Goal: Task Accomplishment & Management: Understand process/instructions

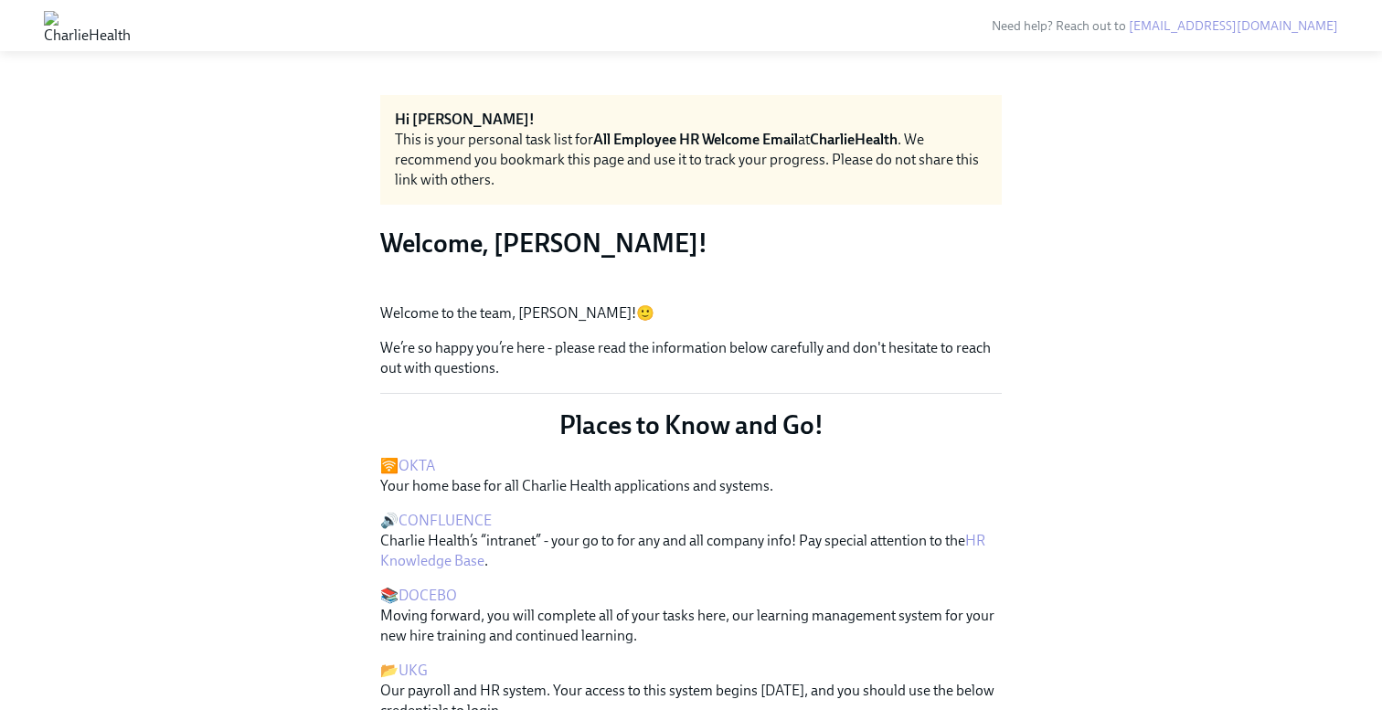
click at [827, 289] on button "Zoom image" at bounding box center [690, 289] width 621 height 0
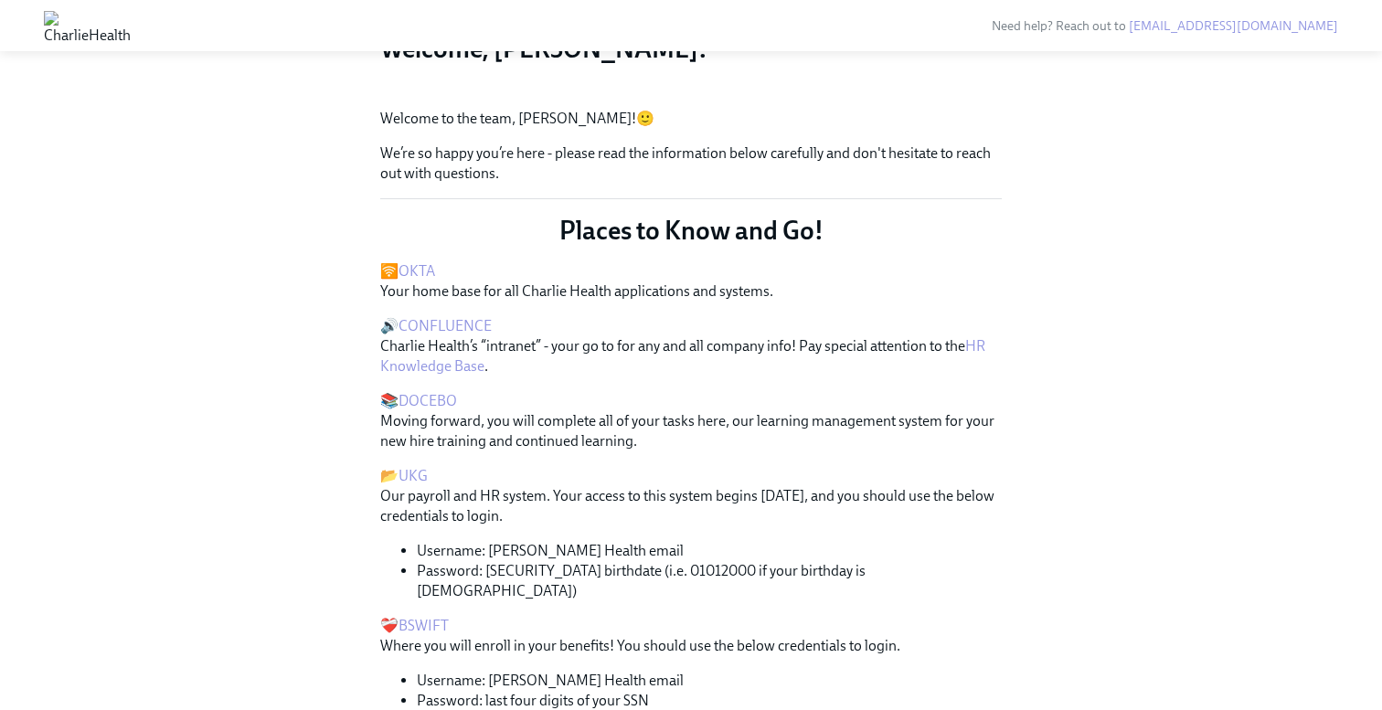
scroll to position [136, 0]
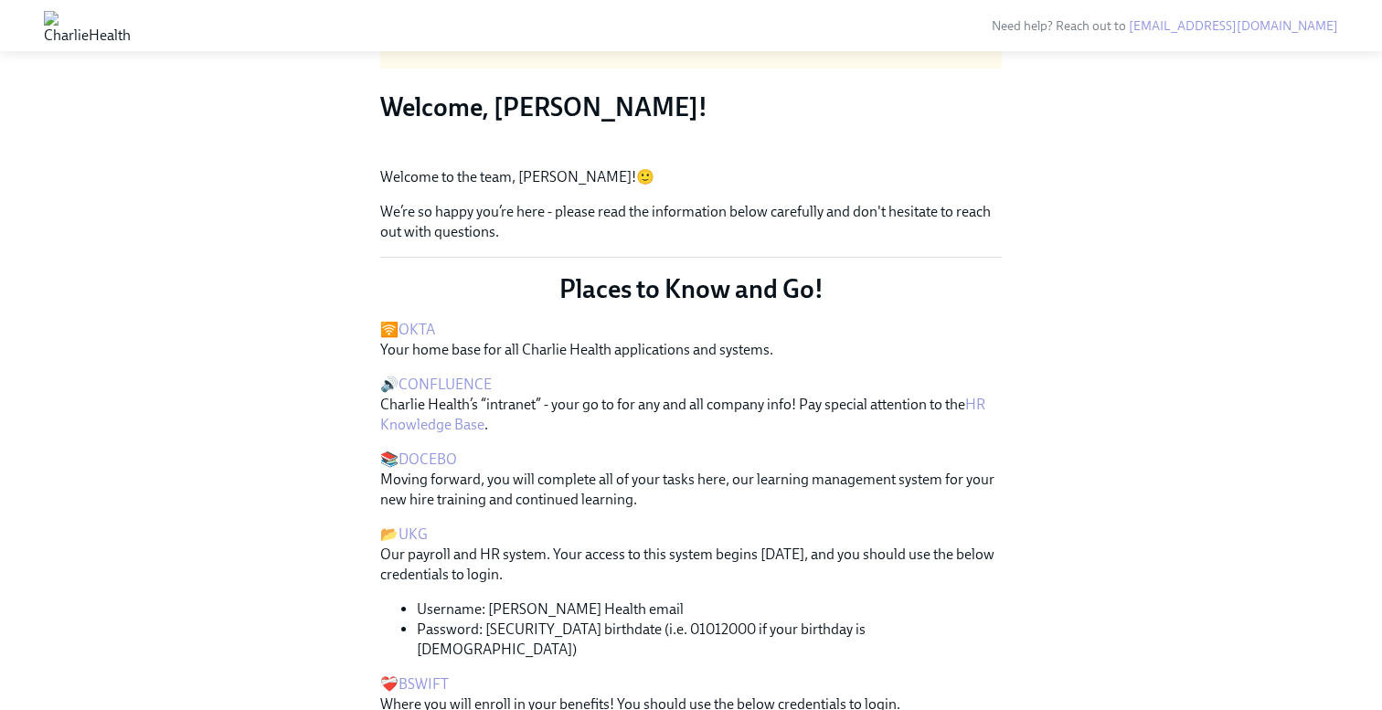
click at [836, 153] on button "Zoom image" at bounding box center [690, 153] width 621 height 0
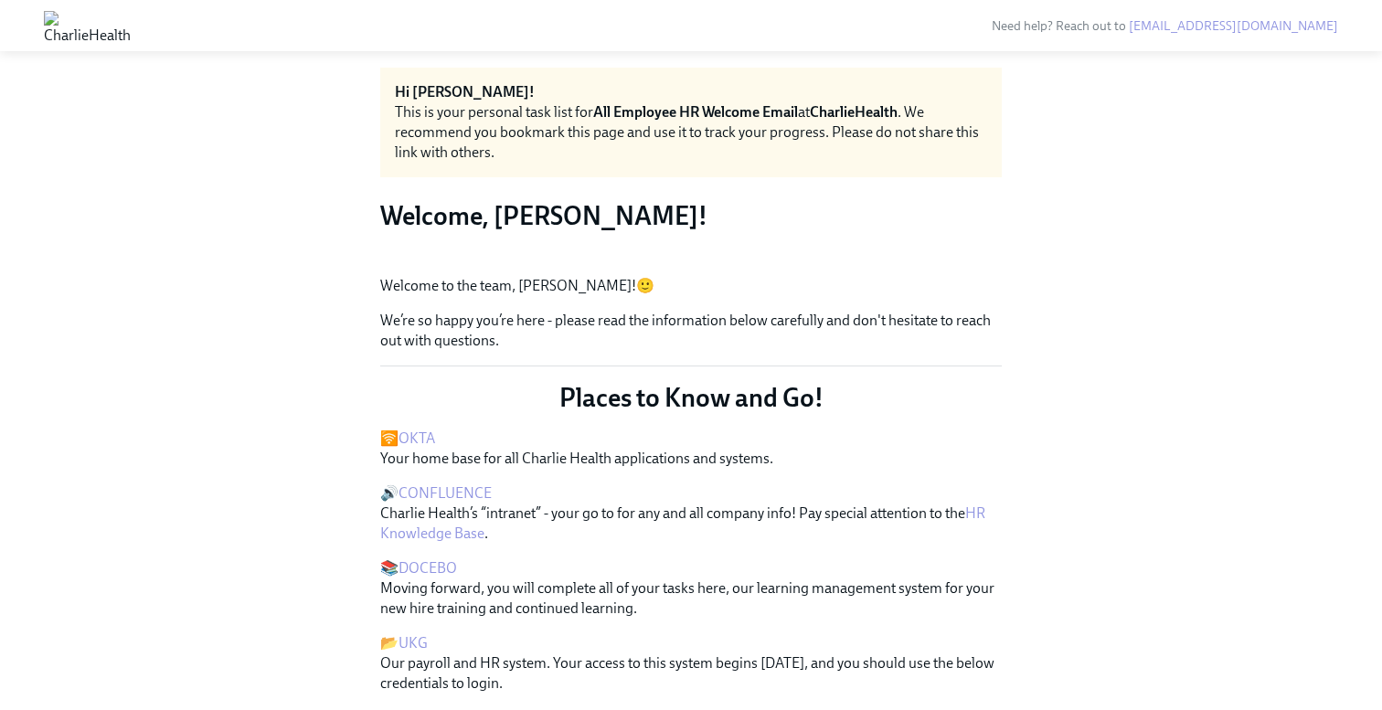
scroll to position [0, 0]
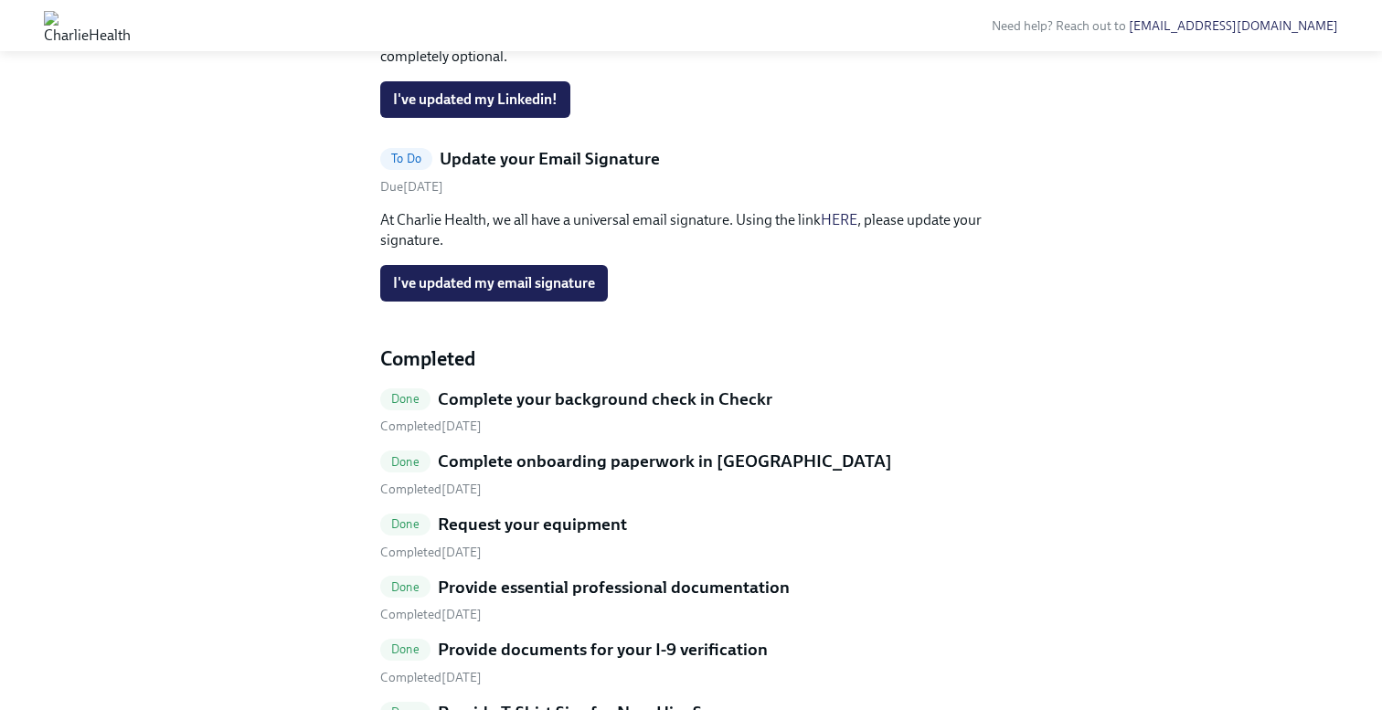
scroll to position [713, 0]
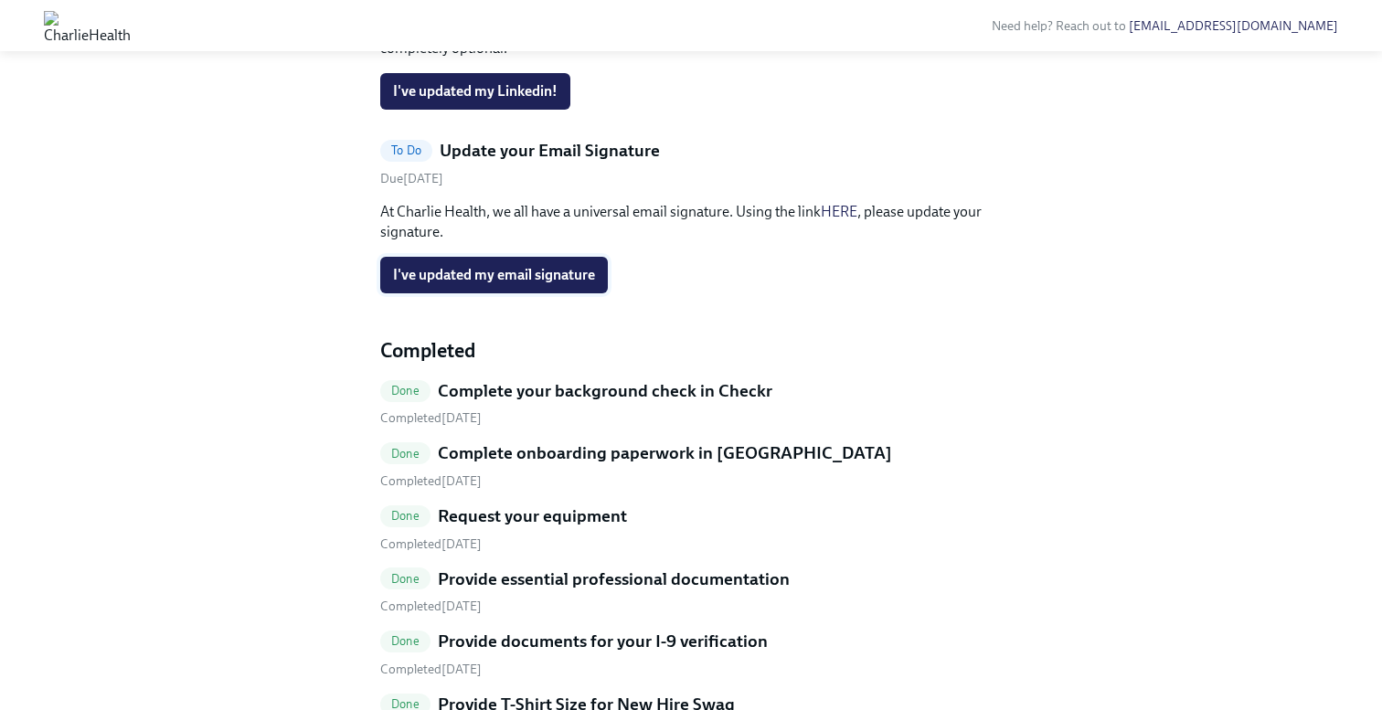
click at [568, 293] on button "I've updated my email signature" at bounding box center [494, 275] width 228 height 37
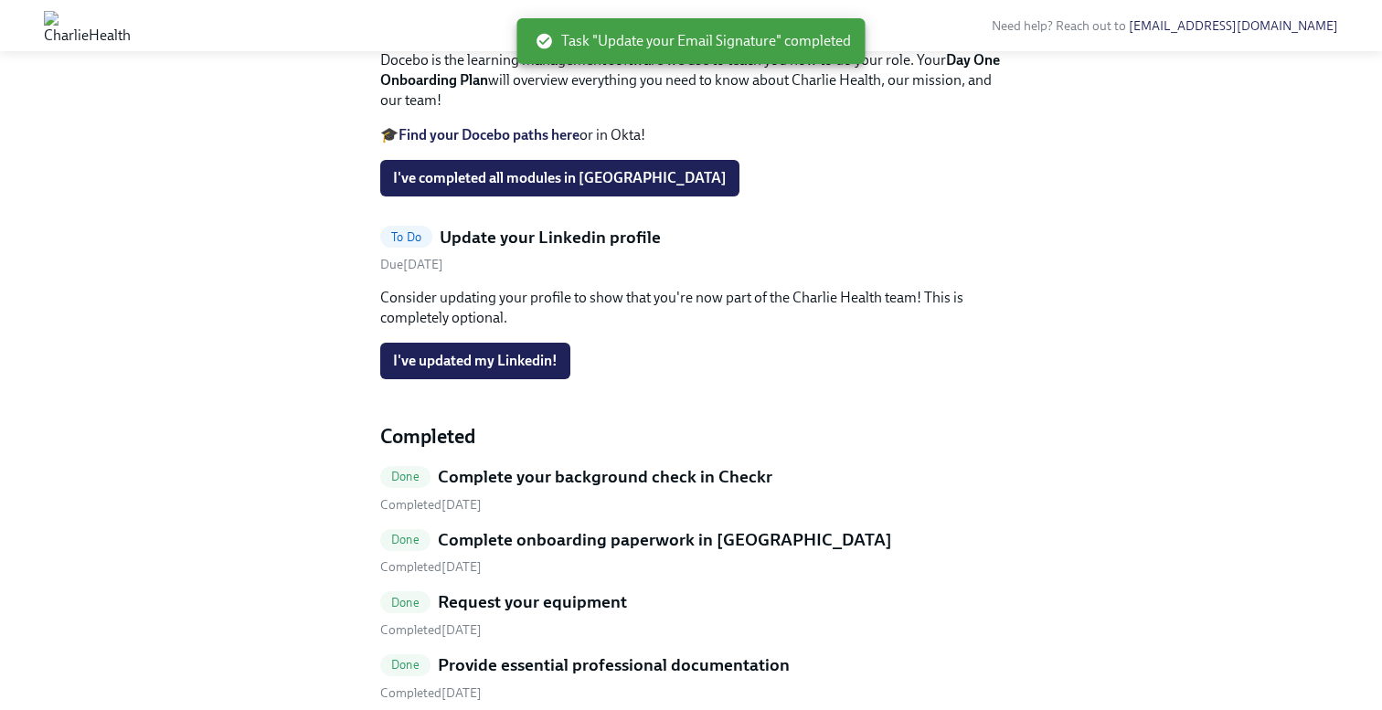
scroll to position [539, 0]
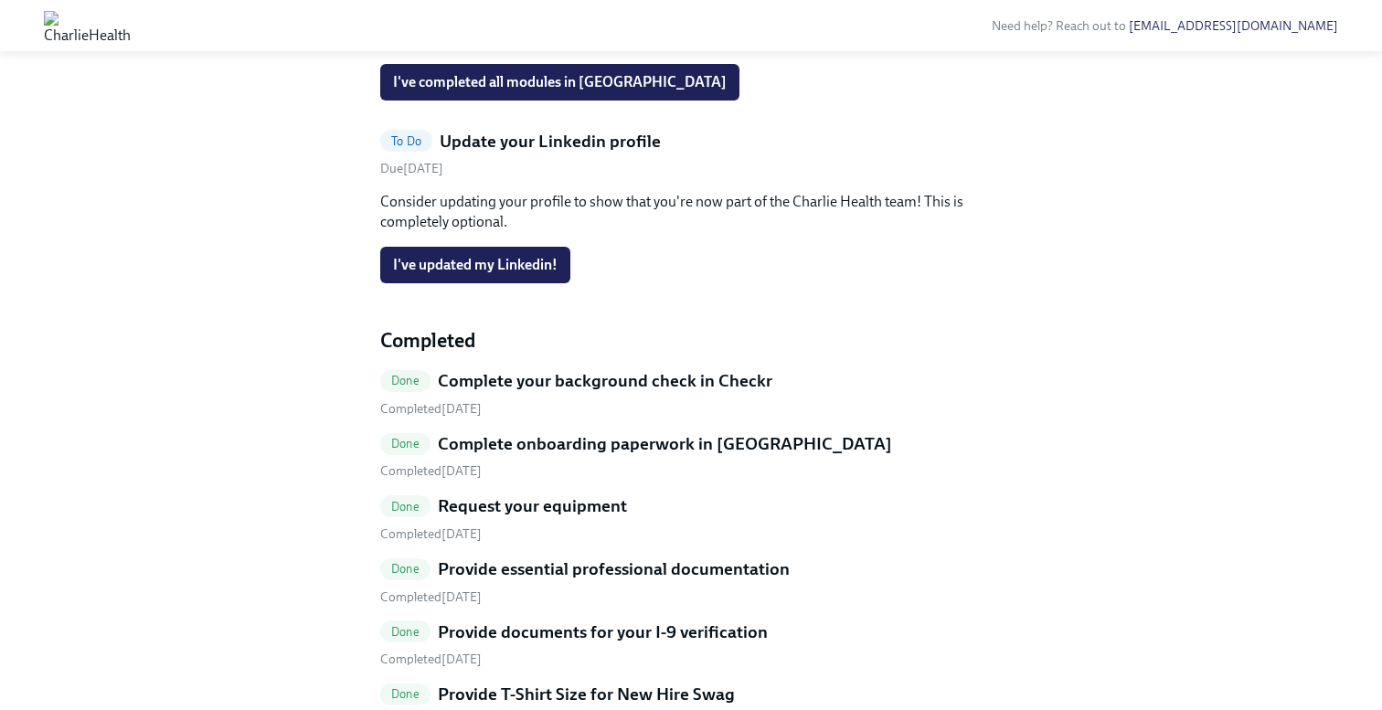
click at [591, 154] on h5 "Update your Linkedin profile" at bounding box center [550, 142] width 221 height 24
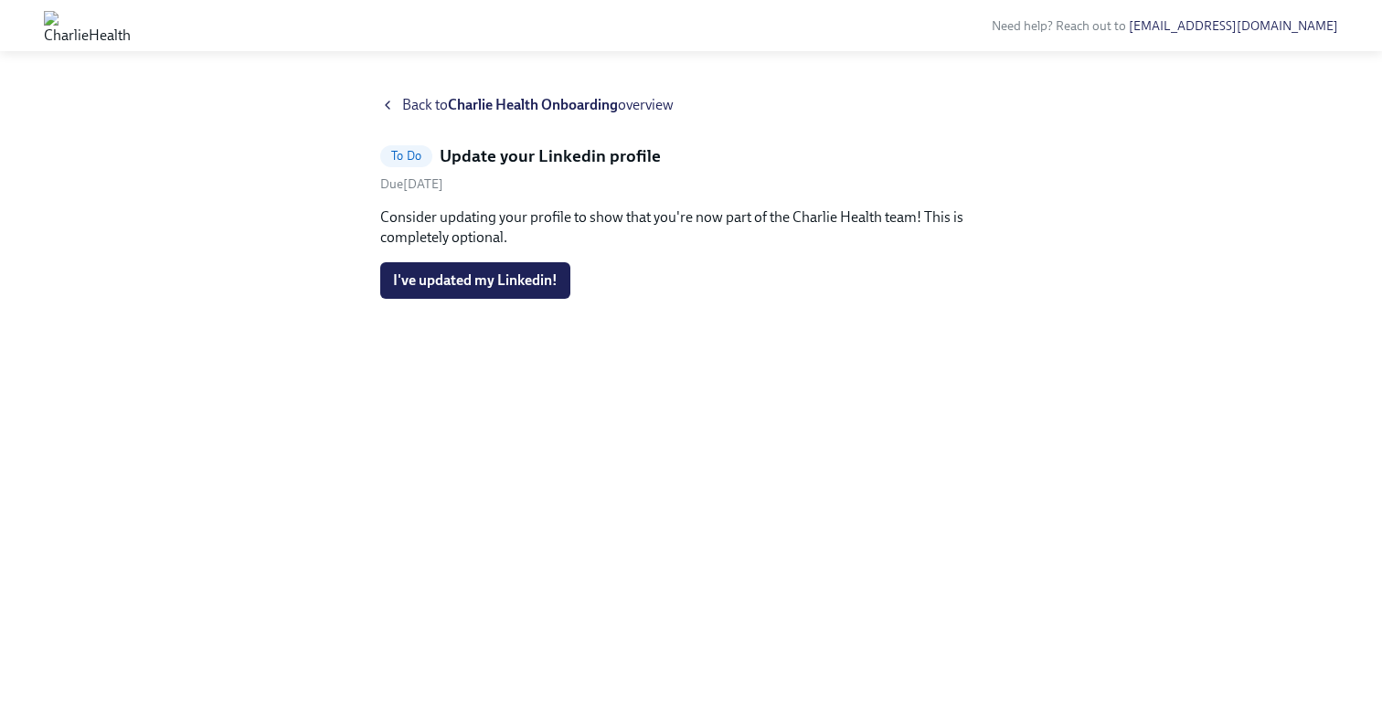
click at [388, 118] on div "Back to [PERSON_NAME] Health Onboarding overview To Do Update your Linkedin pro…" at bounding box center [690, 380] width 621 height 571
click at [390, 112] on div "Back to Charlie Health Onboarding overview" at bounding box center [690, 105] width 621 height 20
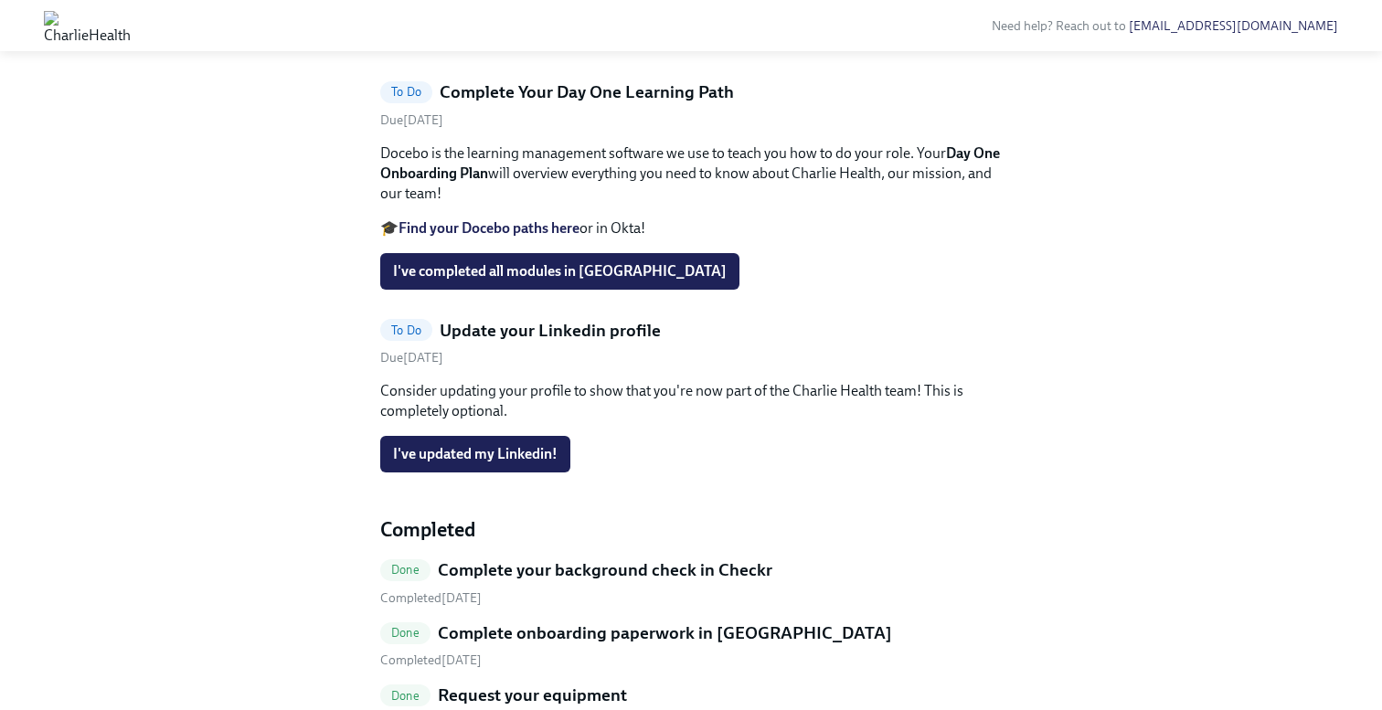
scroll to position [512, 0]
